Goal: Information Seeking & Learning: Learn about a topic

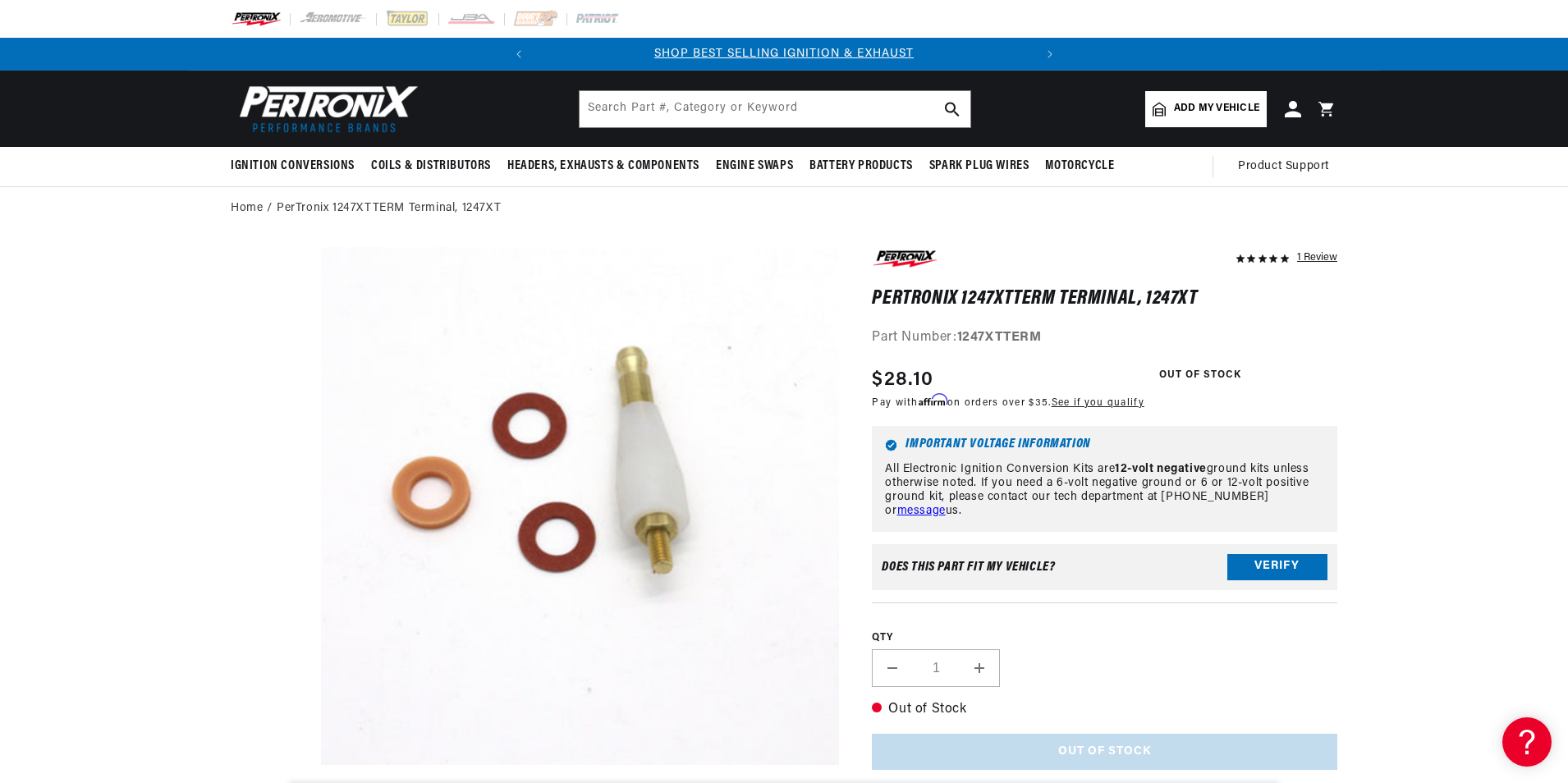
scroll to position [52, 0]
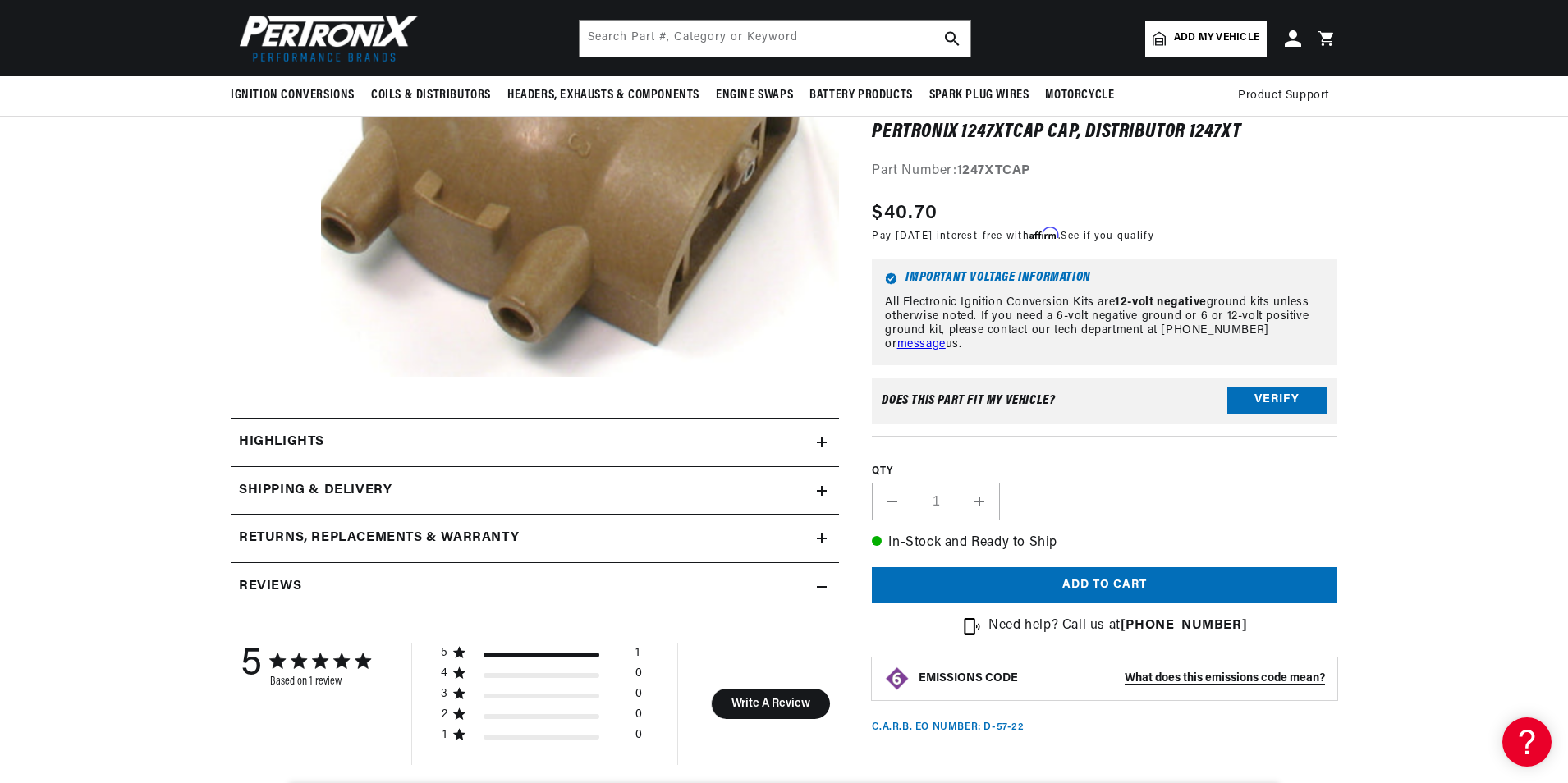
click at [822, 443] on icon at bounding box center [821, 443] width 10 height 0
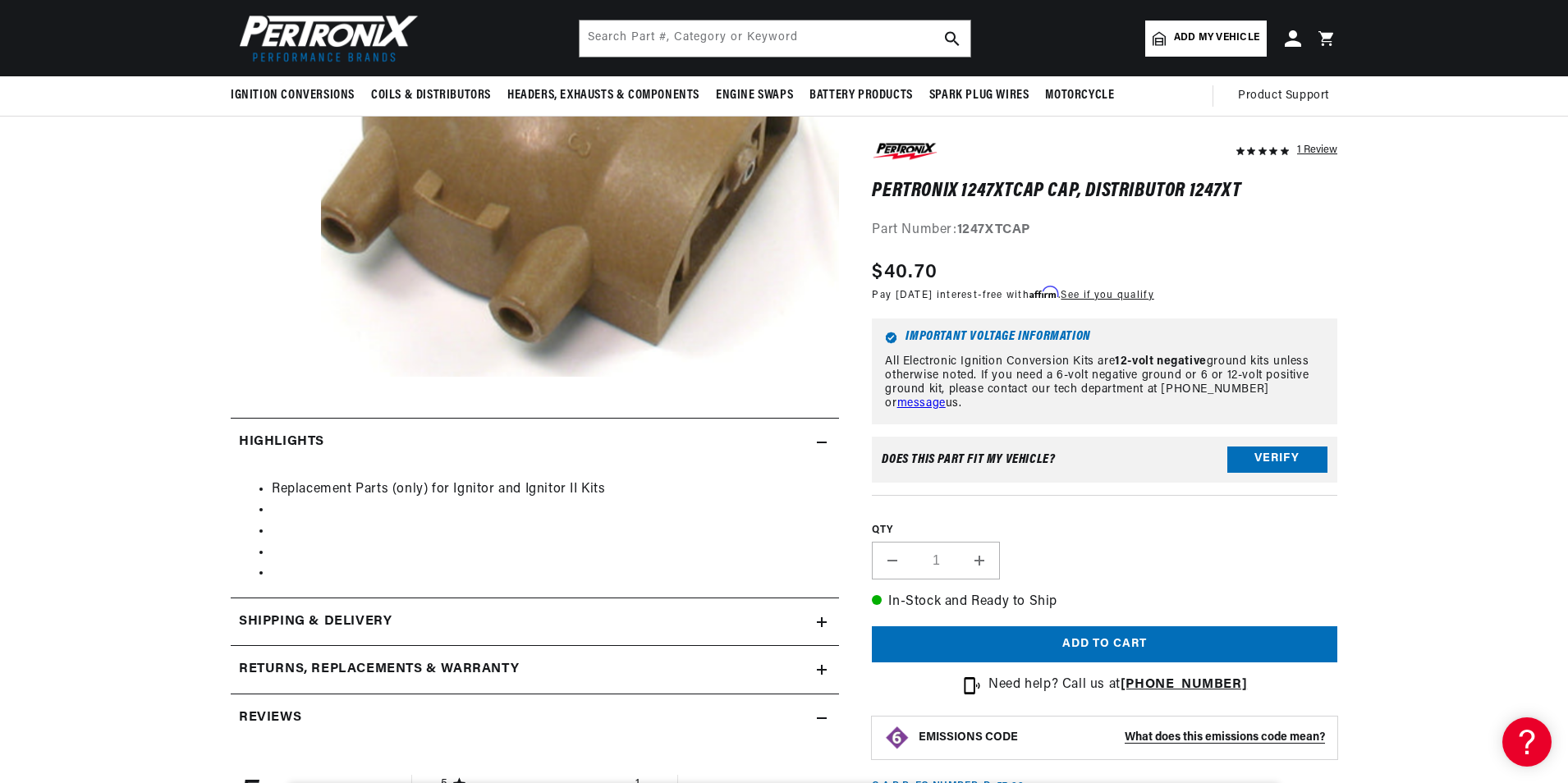
click at [822, 443] on icon at bounding box center [821, 443] width 10 height 0
